Goal: Task Accomplishment & Management: Use online tool/utility

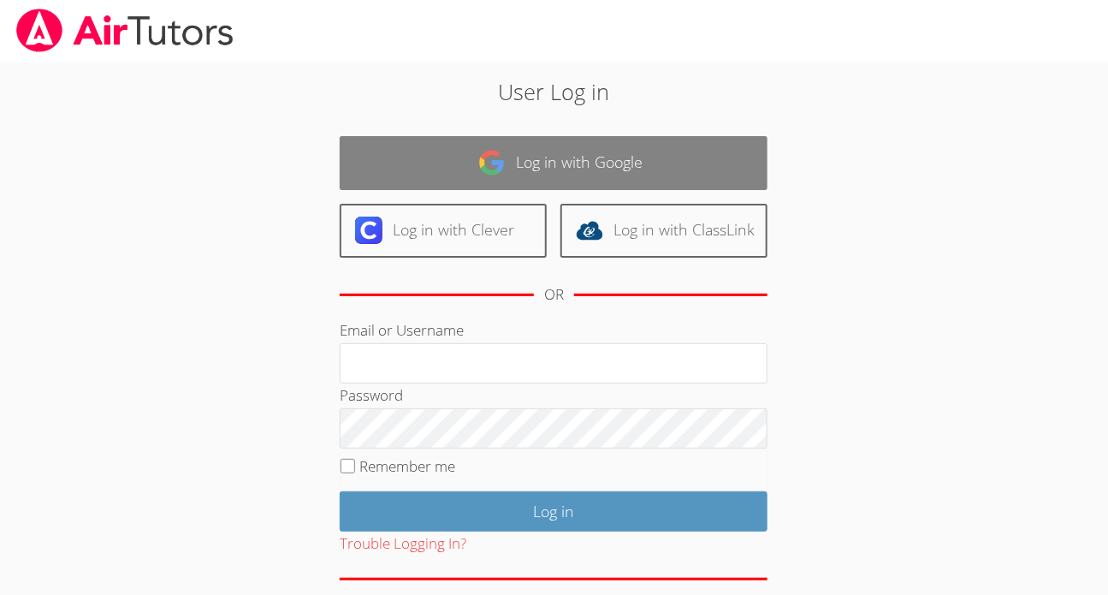
click at [636, 163] on link "Log in with Google" at bounding box center [554, 163] width 428 height 54
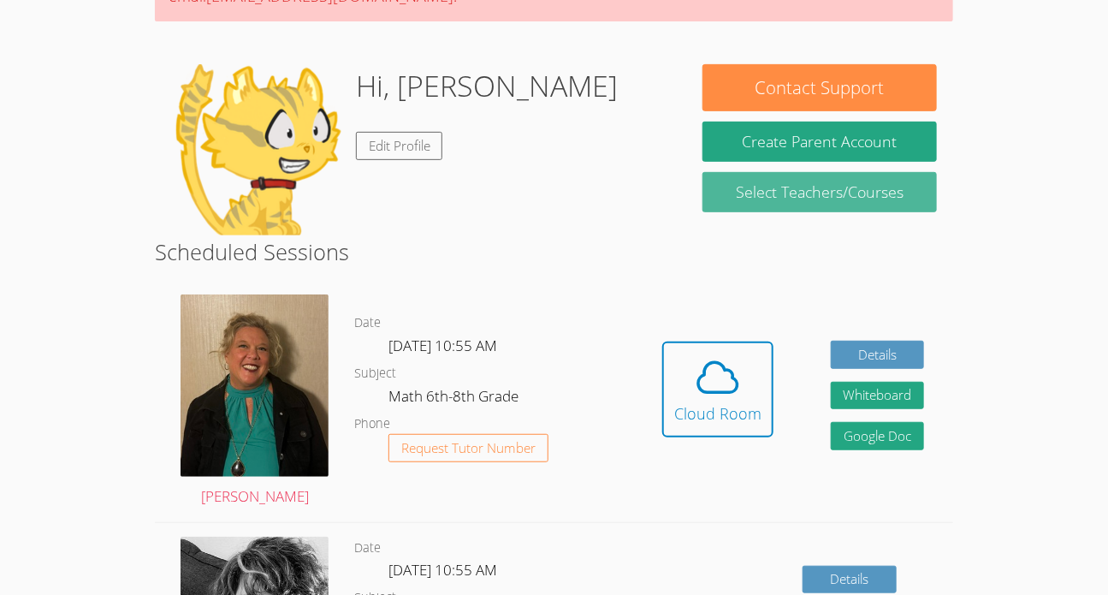
scroll to position [214, 0]
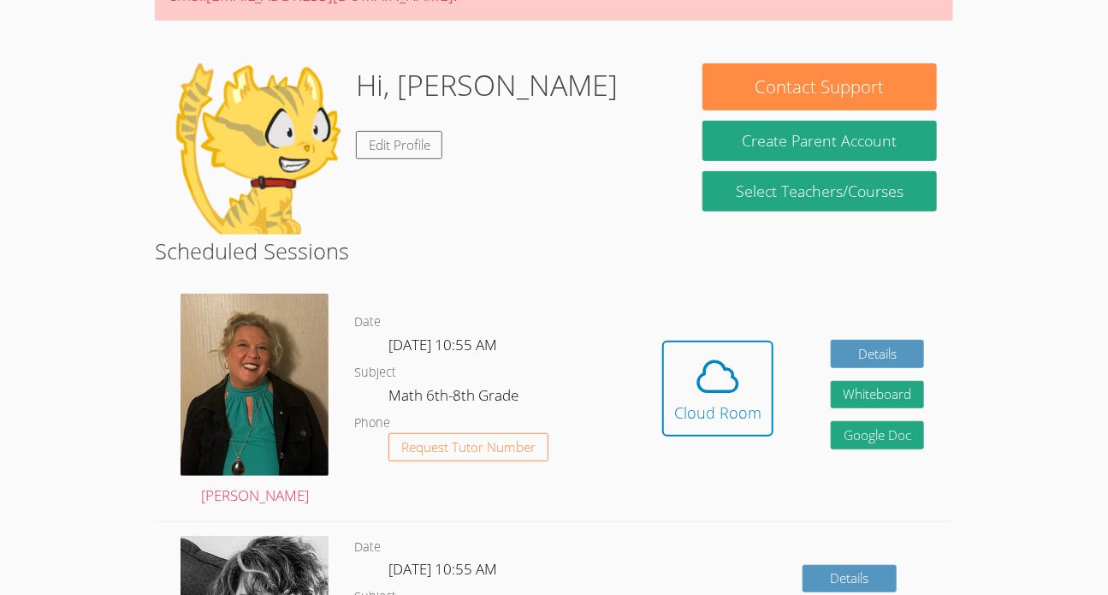
click at [3, 361] on body "Home Programs Sessions Tutors Messages Billing Logout Ashley Successfully authe…" at bounding box center [554, 83] width 1108 height 595
click at [644, 454] on div "Hidden Cloud Room Details Whiteboard Hidden Google Doc" at bounding box center [793, 401] width 319 height 240
click at [652, 441] on div "Hidden Cloud Room Details Whiteboard Hidden Google Doc" at bounding box center [793, 401] width 319 height 240
click at [668, 407] on button "Cloud Room" at bounding box center [717, 389] width 111 height 96
click at [728, 358] on icon at bounding box center [718, 377] width 48 height 48
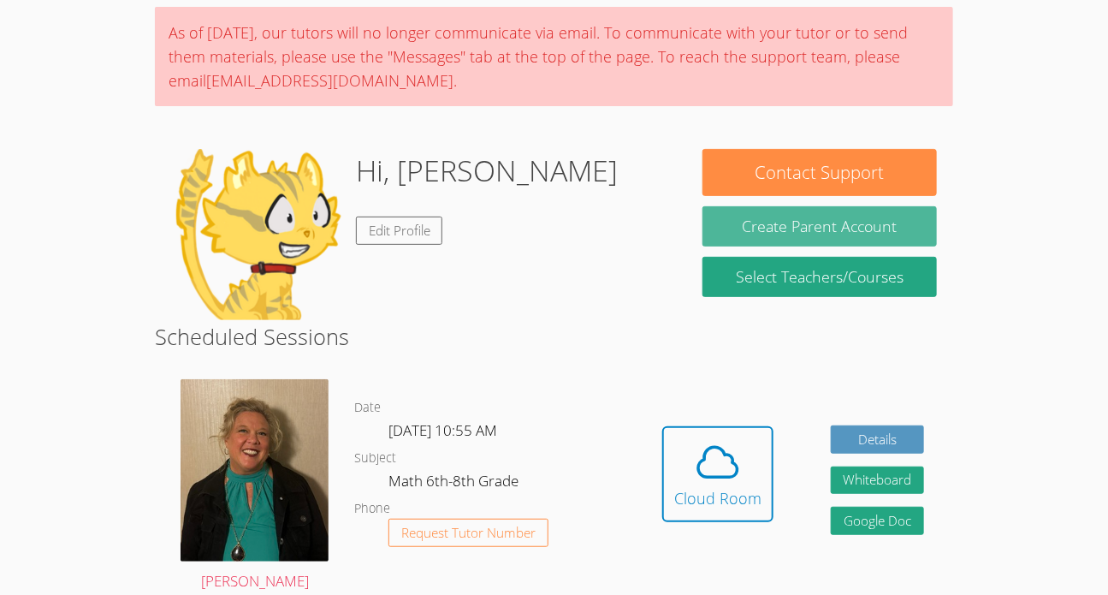
scroll to position [164, 0]
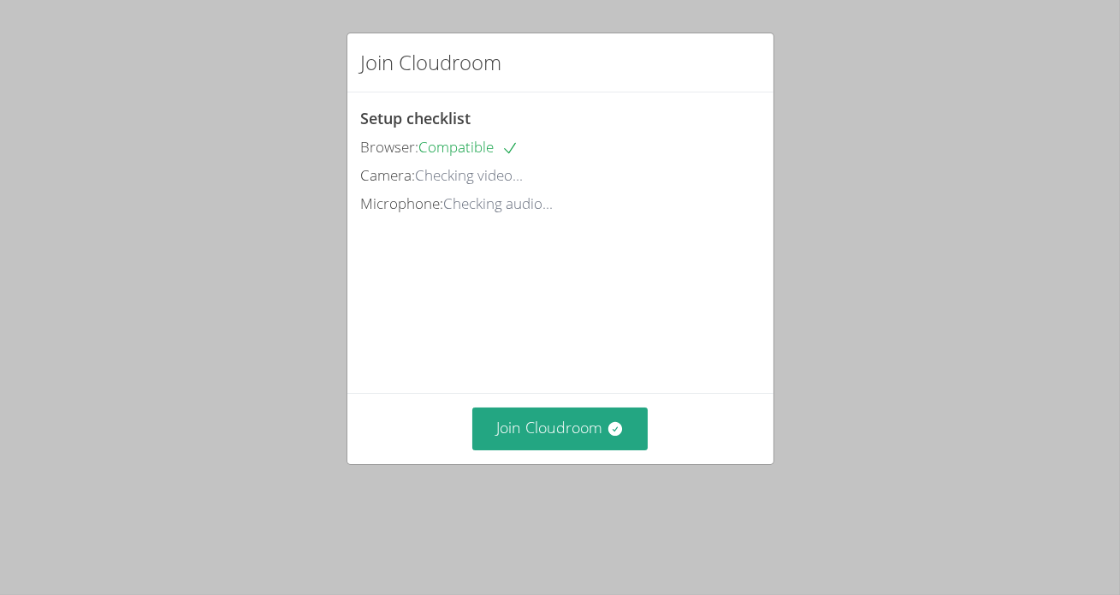
click at [543, 518] on div "Join Cloudroom Setup checklist Browser: Compatible Camera: Checking video... Mi…" at bounding box center [560, 297] width 1120 height 595
click at [566, 449] on button "Join Cloudroom" at bounding box center [559, 428] width 175 height 42
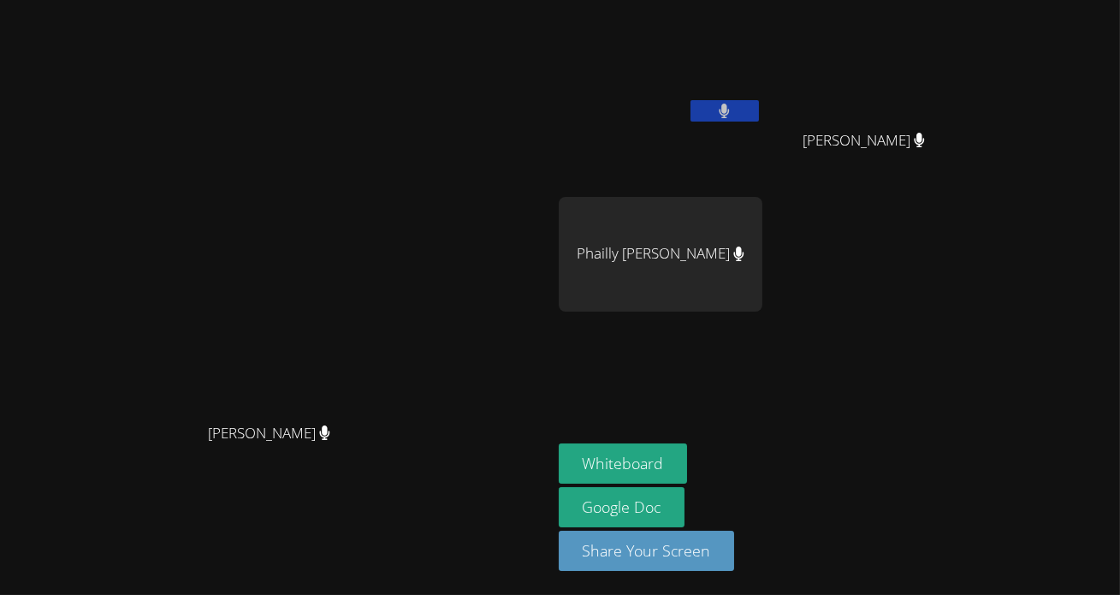
click at [759, 120] on button at bounding box center [725, 110] width 68 height 21
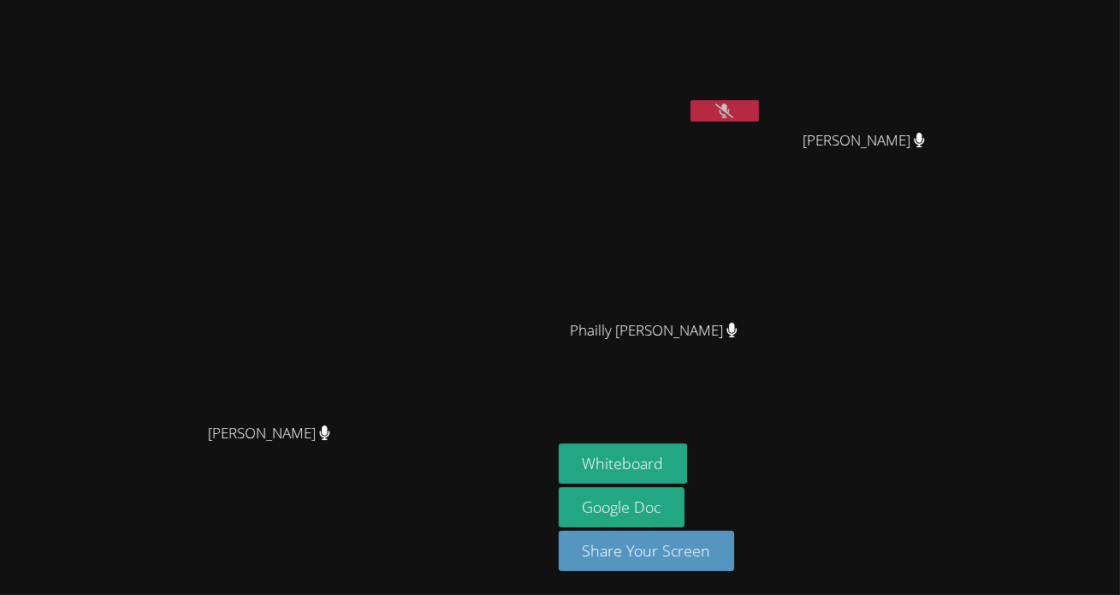
click at [759, 111] on button at bounding box center [725, 110] width 68 height 21
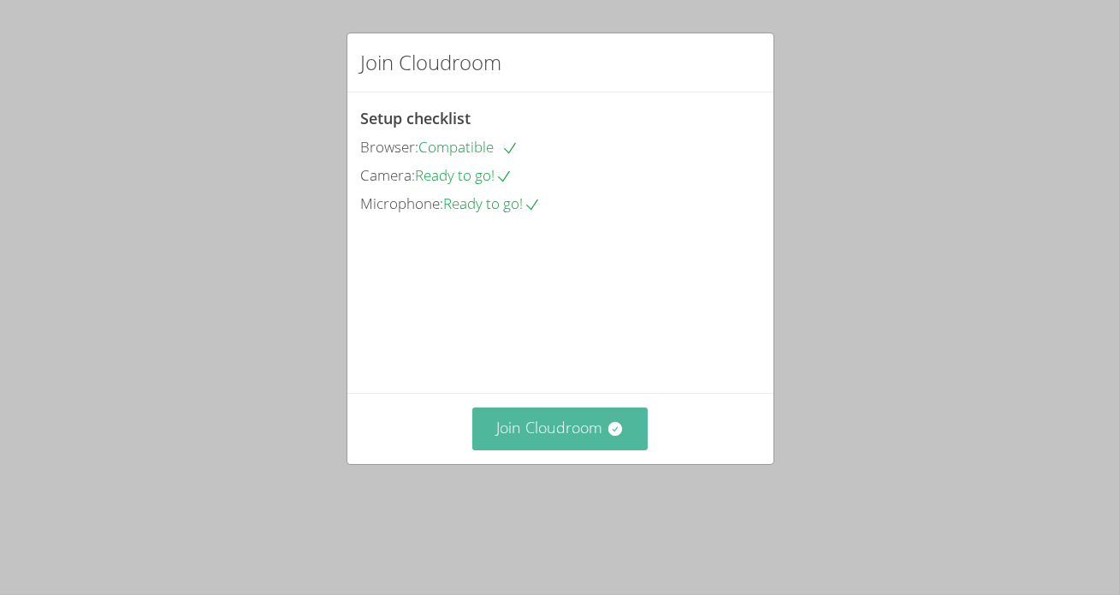
click at [585, 449] on button "Join Cloudroom" at bounding box center [559, 428] width 175 height 42
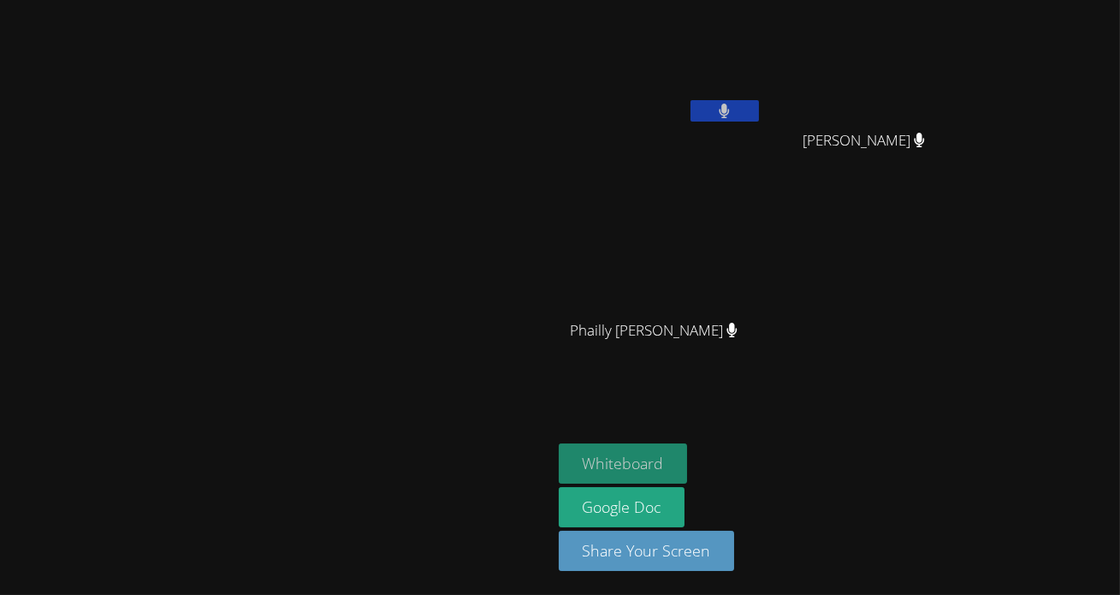
click at [688, 456] on button "Whiteboard" at bounding box center [623, 463] width 129 height 40
click at [763, 96] on video at bounding box center [661, 64] width 204 height 115
click at [858, 512] on div "Whiteboard Google Doc Share Your Screen" at bounding box center [766, 513] width 414 height 141
